Goal: Information Seeking & Learning: Learn about a topic

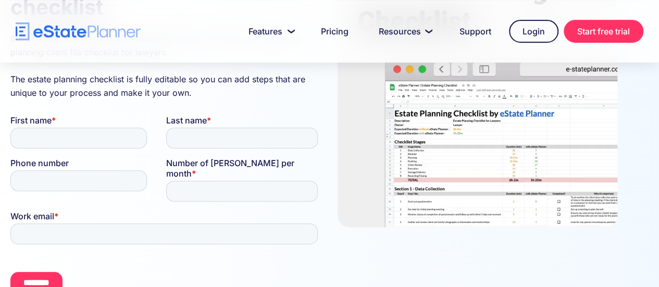
scroll to position [208, 0]
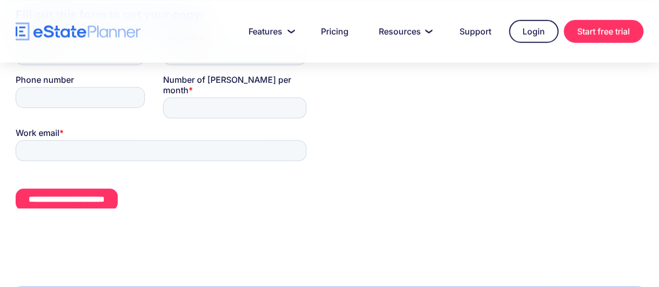
scroll to position [260, 0]
